Goal: Task Accomplishment & Management: Use online tool/utility

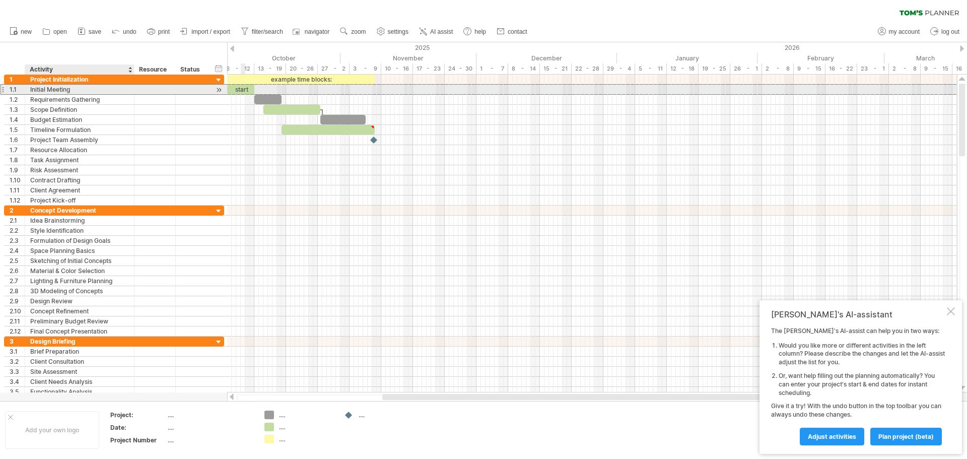
click at [40, 93] on div "Initial Meeting" at bounding box center [79, 90] width 99 height 10
drag, startPoint x: 75, startPoint y: 91, endPoint x: 28, endPoint y: 94, distance: 47.0
click at [28, 94] on div "**********" at bounding box center [79, 90] width 109 height 10
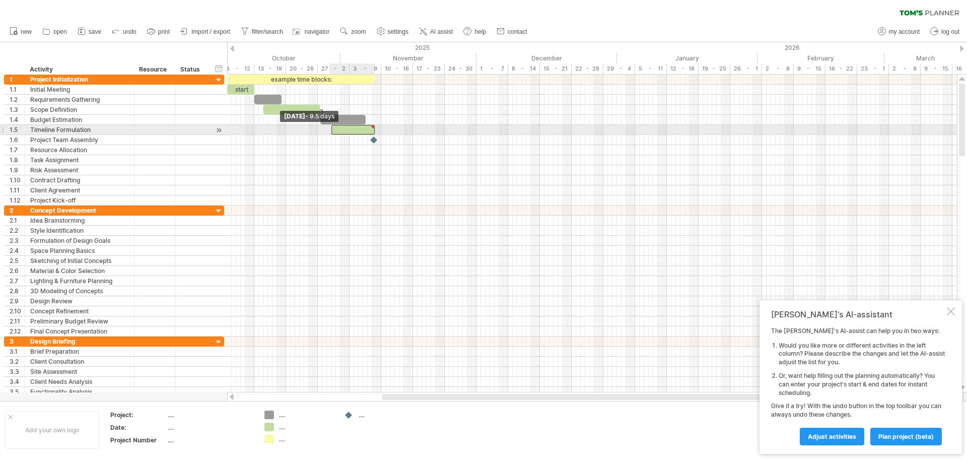
drag, startPoint x: 283, startPoint y: 127, endPoint x: 333, endPoint y: 128, distance: 49.4
click at [333, 128] on span at bounding box center [332, 130] width 4 height 10
drag, startPoint x: 375, startPoint y: 130, endPoint x: 412, endPoint y: 133, distance: 36.4
click at [412, 133] on span at bounding box center [411, 130] width 4 height 10
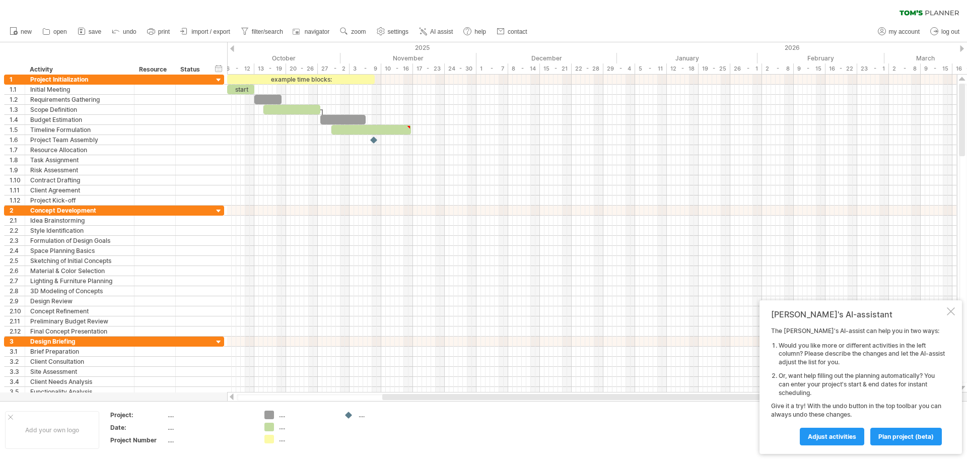
click at [915, 13] on icon at bounding box center [911, 12] width 23 height 5
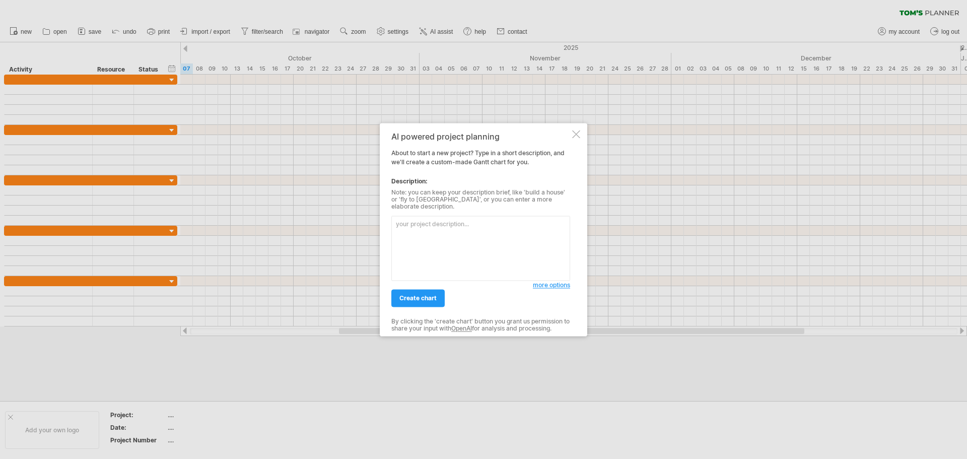
click at [431, 224] on textarea at bounding box center [481, 248] width 179 height 65
click at [579, 135] on div at bounding box center [576, 134] width 8 height 8
